Goal: Navigation & Orientation: Find specific page/section

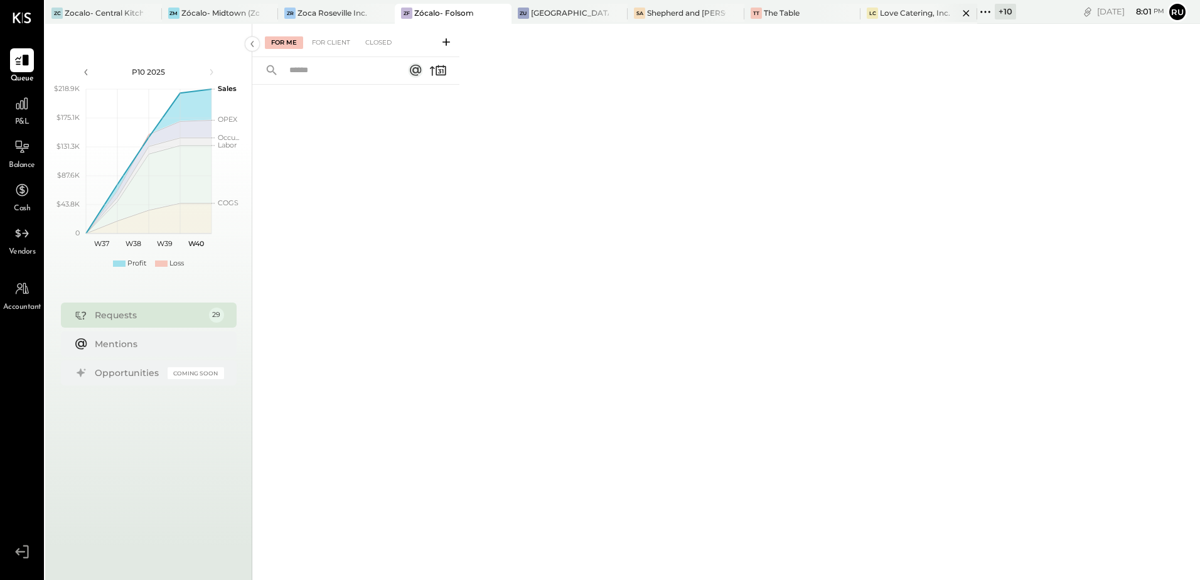
click at [913, 13] on div "Love Catering, Inc." at bounding box center [915, 13] width 70 height 11
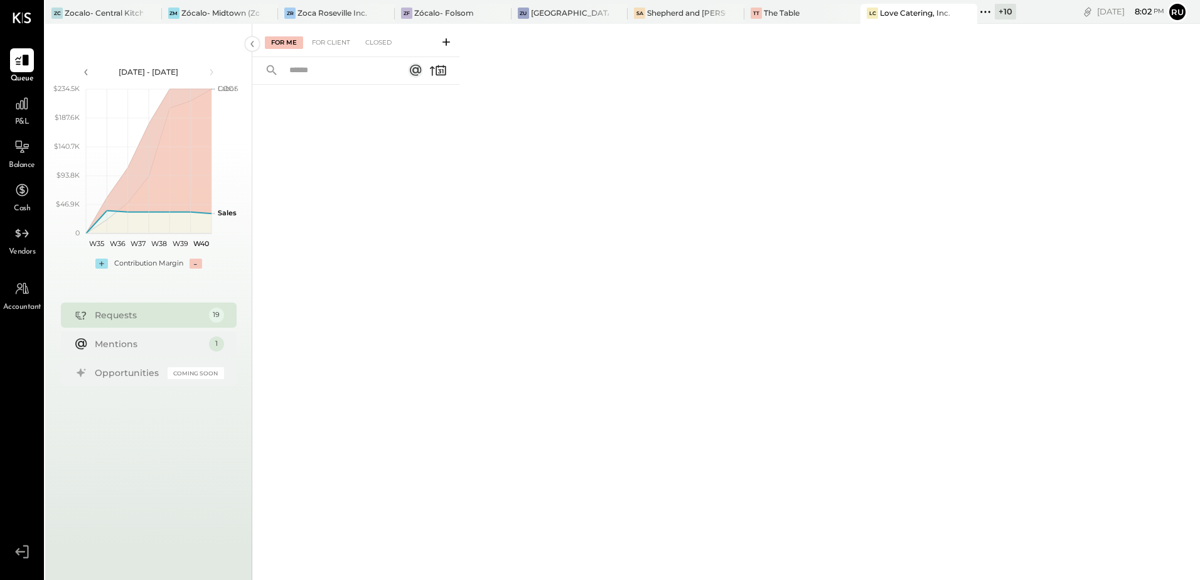
click at [916, 8] on div "Love Catering, Inc." at bounding box center [915, 13] width 70 height 11
